Goal: Information Seeking & Learning: Learn about a topic

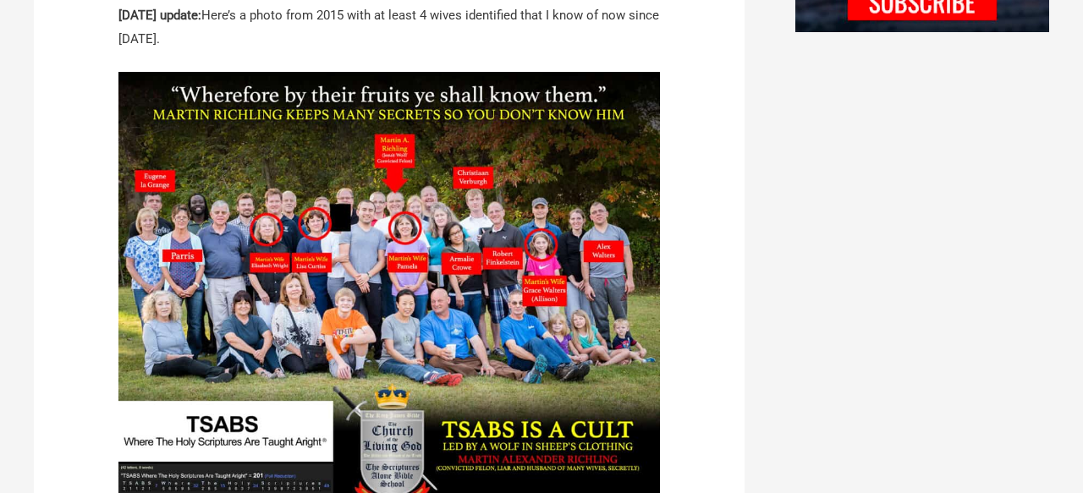
scroll to position [1743, 0]
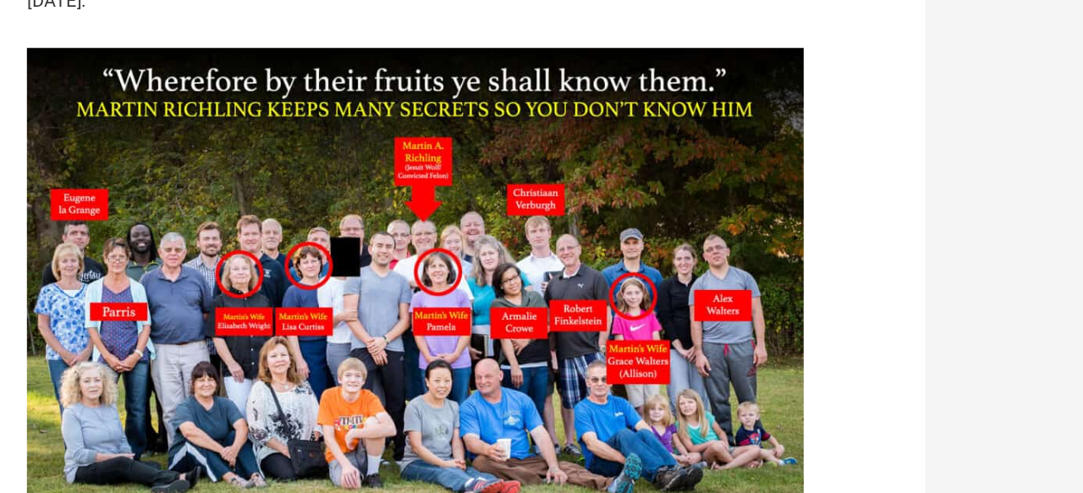
click at [452, 199] on img at bounding box center [389, 346] width 542 height 554
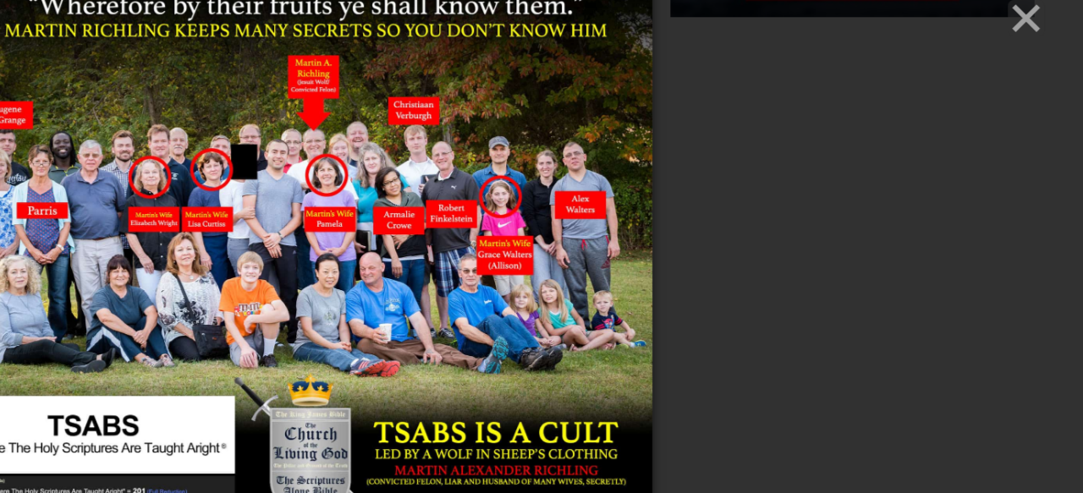
click at [680, 180] on img at bounding box center [541, 246] width 482 height 493
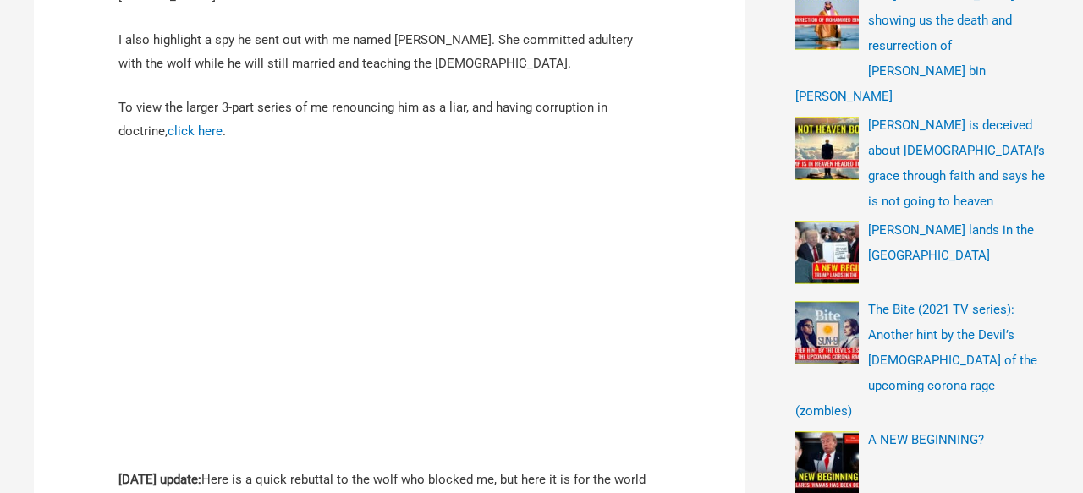
scroll to position [582, 0]
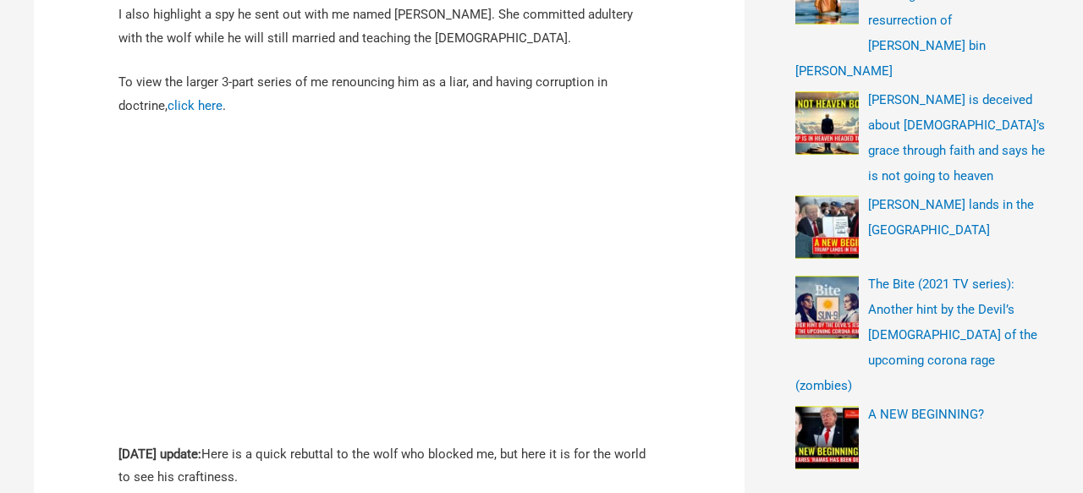
scroll to position [601, 0]
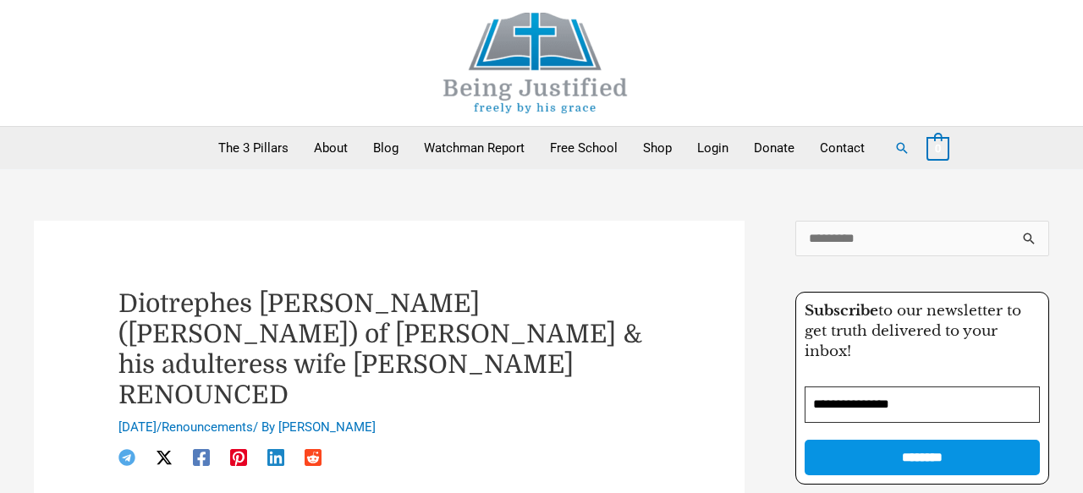
scroll to position [597, 0]
